Goal: Obtain resource: Download file/media

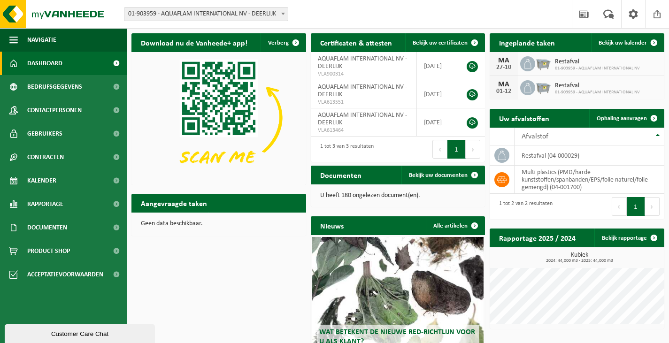
click at [73, 66] on link "Dashboard" at bounding box center [63, 63] width 127 height 23
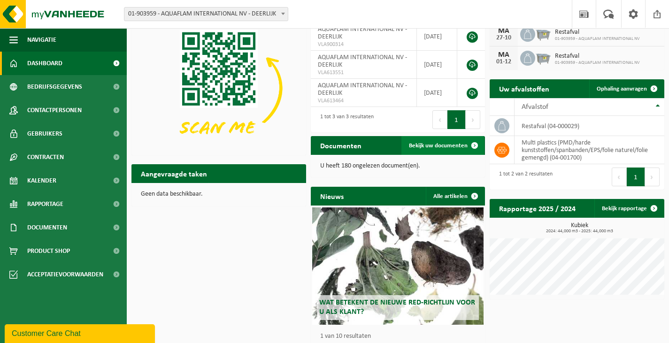
scroll to position [58, 0]
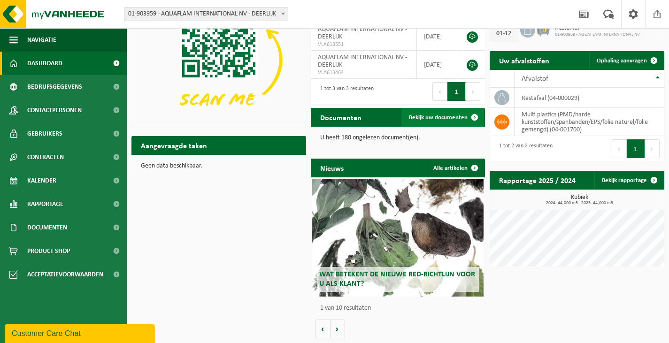
click at [422, 118] on span "Bekijk uw documenten" at bounding box center [438, 118] width 59 height 6
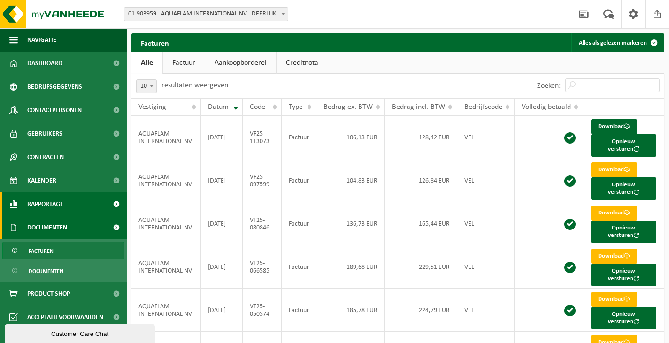
click at [45, 199] on span "Rapportage" at bounding box center [45, 203] width 36 height 23
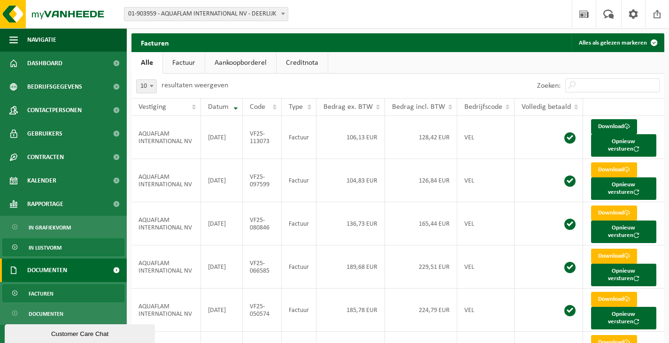
click at [52, 247] on span "In lijstvorm" at bounding box center [45, 248] width 33 height 18
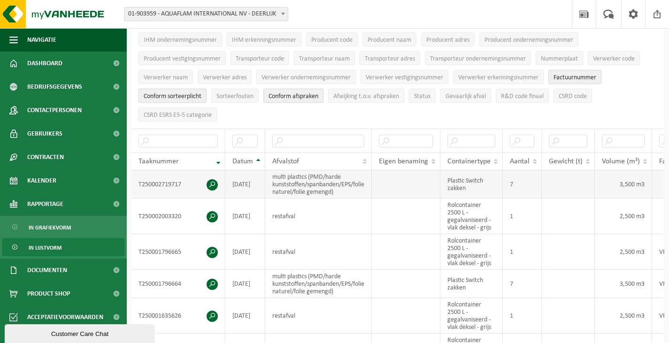
scroll to position [94, 0]
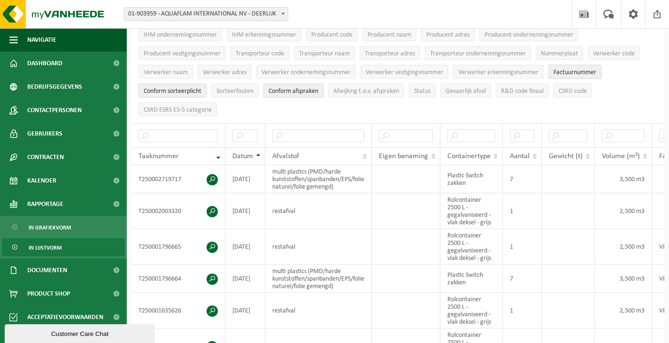
click at [254, 153] on th "Datum" at bounding box center [245, 156] width 40 height 18
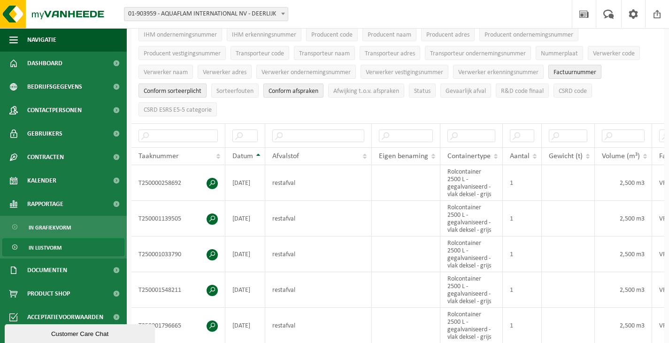
click at [254, 152] on th "Datum" at bounding box center [245, 156] width 40 height 18
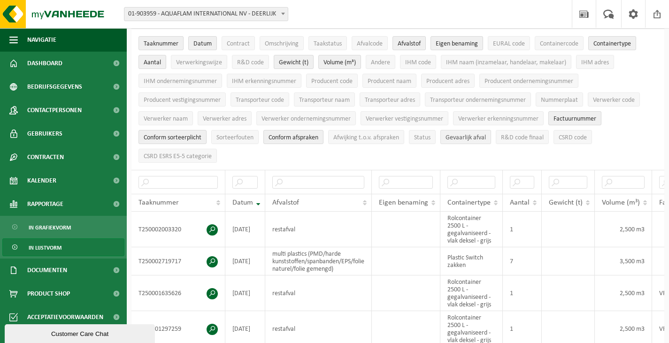
scroll to position [0, 0]
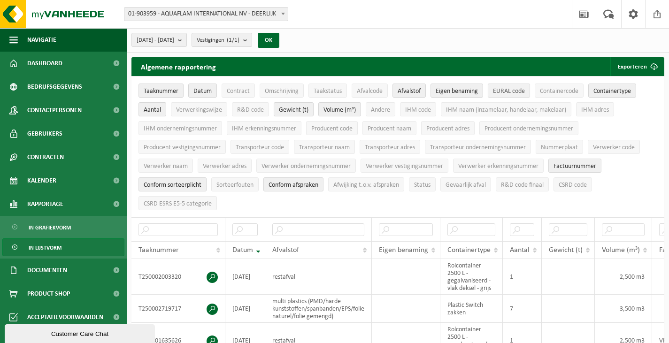
click at [502, 88] on span "EURAL code" at bounding box center [509, 91] width 32 height 7
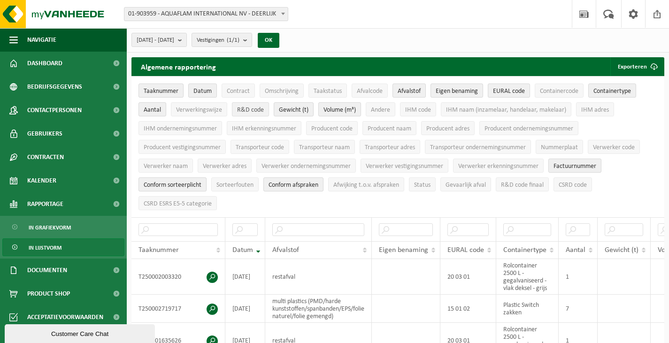
click at [260, 110] on span "R&D code" at bounding box center [250, 110] width 27 height 7
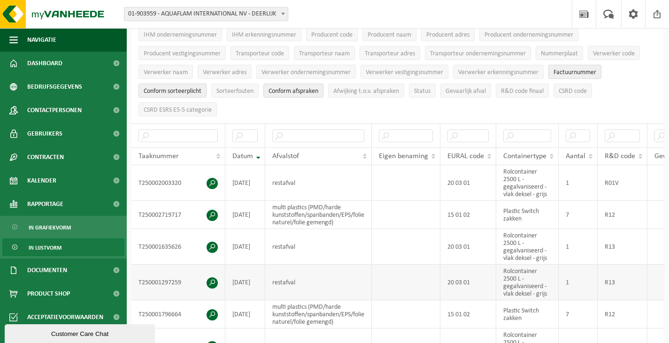
drag, startPoint x: 422, startPoint y: 260, endPoint x: 260, endPoint y: 262, distance: 162.4
click at [395, 69] on span "Verwerker vestigingsnummer" at bounding box center [404, 72] width 77 height 7
click at [386, 69] on span "Verwerker vestigingsnummer" at bounding box center [404, 72] width 77 height 7
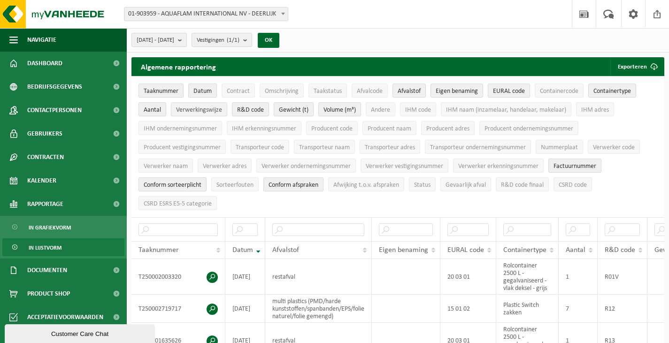
click at [191, 107] on span "Verwerkingswijze" at bounding box center [199, 110] width 46 height 7
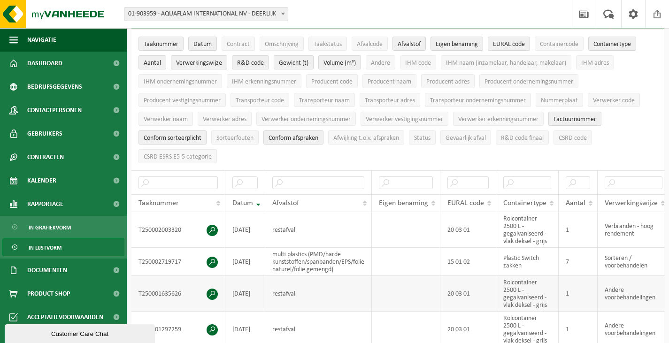
drag, startPoint x: 349, startPoint y: 297, endPoint x: 152, endPoint y: 298, distance: 196.6
click at [334, 266] on td "multi plastics (PMD/harde kunststoffen/spanbanden/EPS/folie naturel/folie gemen…" at bounding box center [318, 262] width 107 height 28
drag, startPoint x: 299, startPoint y: 245, endPoint x: 13, endPoint y: 221, distance: 287.3
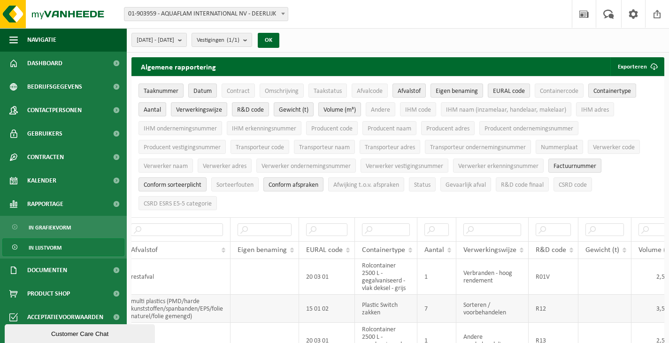
drag, startPoint x: 472, startPoint y: 282, endPoint x: 524, endPoint y: 291, distance: 53.3
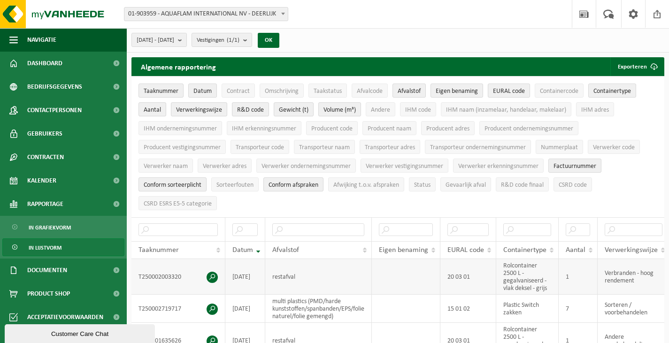
drag, startPoint x: 516, startPoint y: 287, endPoint x: 443, endPoint y: 285, distance: 73.2
drag, startPoint x: 241, startPoint y: 272, endPoint x: 167, endPoint y: 267, distance: 74.3
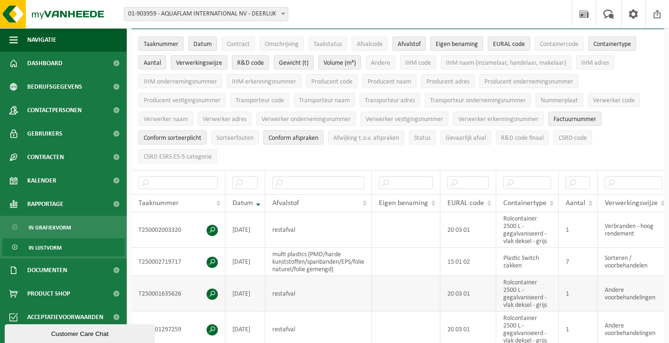
drag, startPoint x: 577, startPoint y: 275, endPoint x: 341, endPoint y: 279, distance: 236.1
click at [53, 63] on span "Dashboard" at bounding box center [44, 63] width 35 height 23
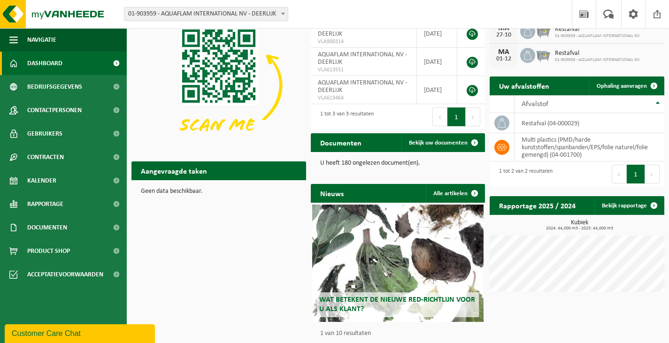
scroll to position [47, 0]
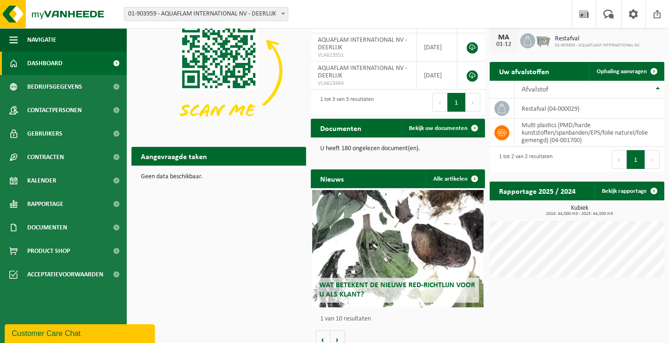
click at [116, 62] on span at bounding box center [116, 63] width 21 height 23
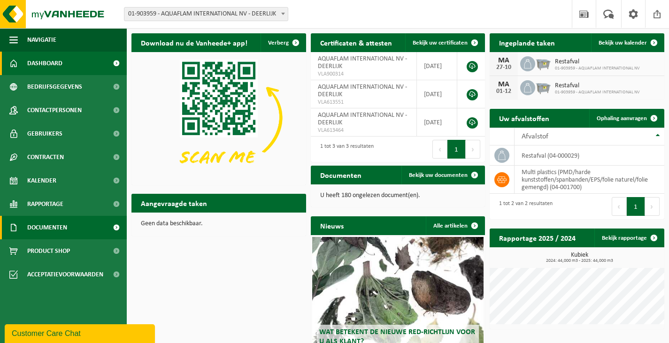
click at [69, 222] on link "Documenten" at bounding box center [63, 227] width 127 height 23
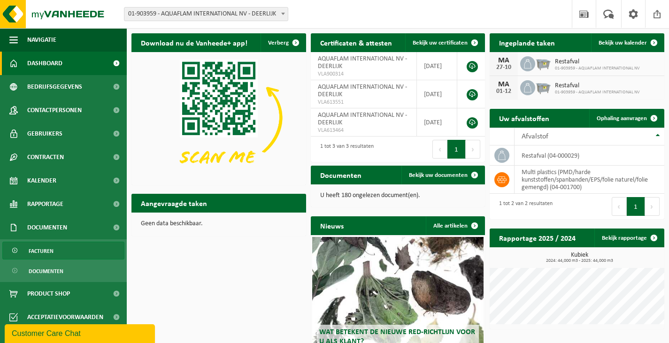
click at [48, 251] on span "Facturen" at bounding box center [41, 251] width 25 height 18
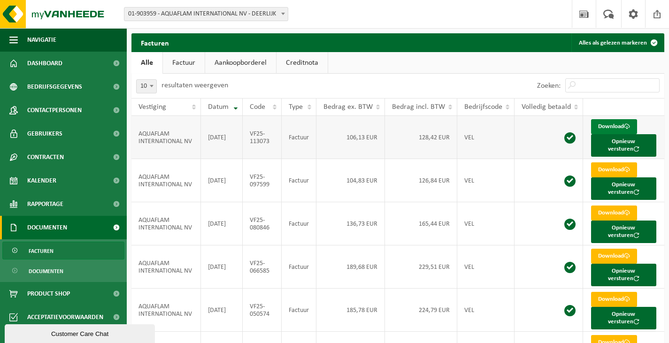
click at [616, 125] on link "Download" at bounding box center [614, 126] width 46 height 15
